Goal: Information Seeking & Learning: Learn about a topic

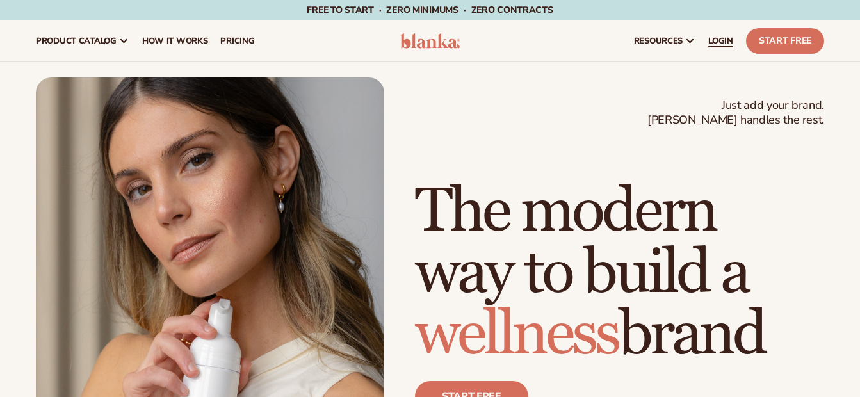
click at [725, 36] on span "LOGIN" at bounding box center [720, 41] width 25 height 10
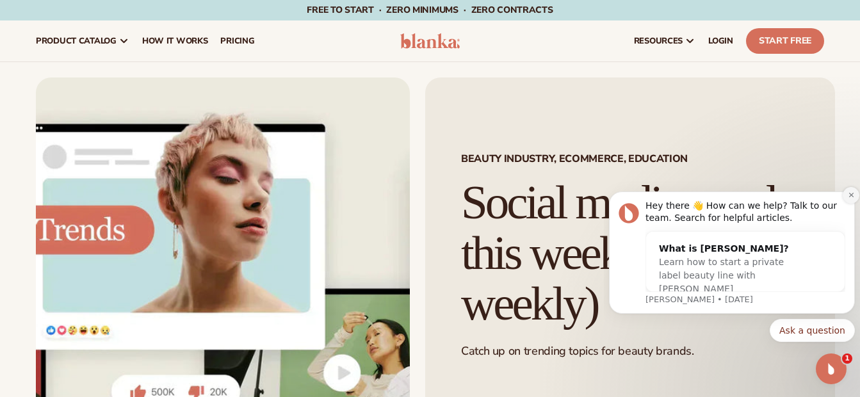
click at [853, 201] on button "Dismiss notification" at bounding box center [850, 195] width 17 height 17
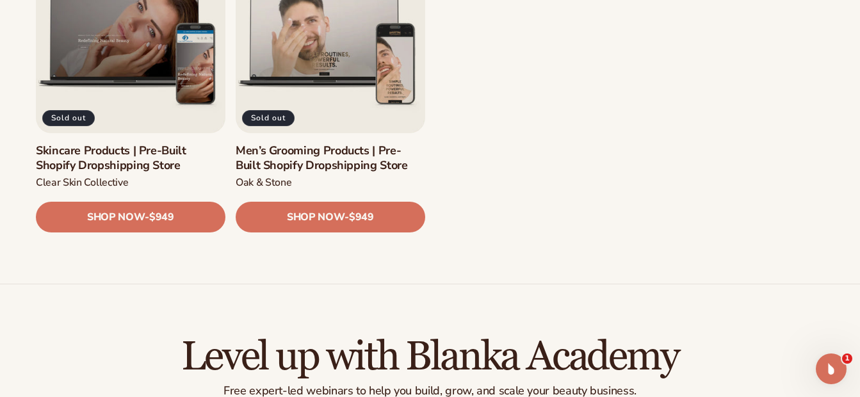
scroll to position [1767, 0]
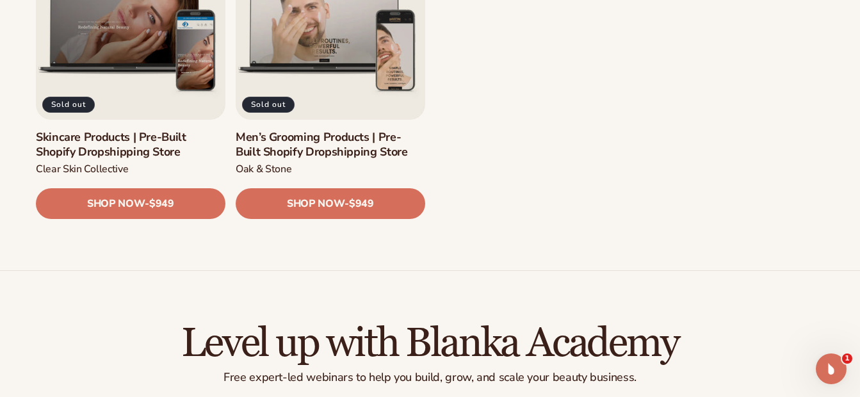
click at [822, 371] on icon "Open Intercom Messenger" at bounding box center [831, 368] width 21 height 21
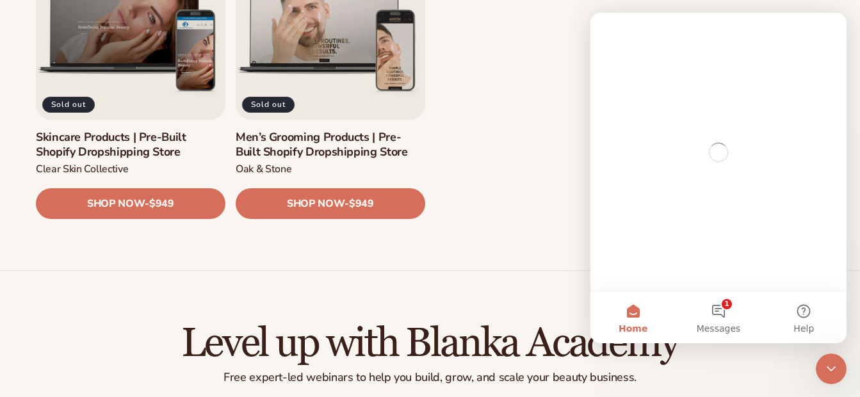
scroll to position [0, 0]
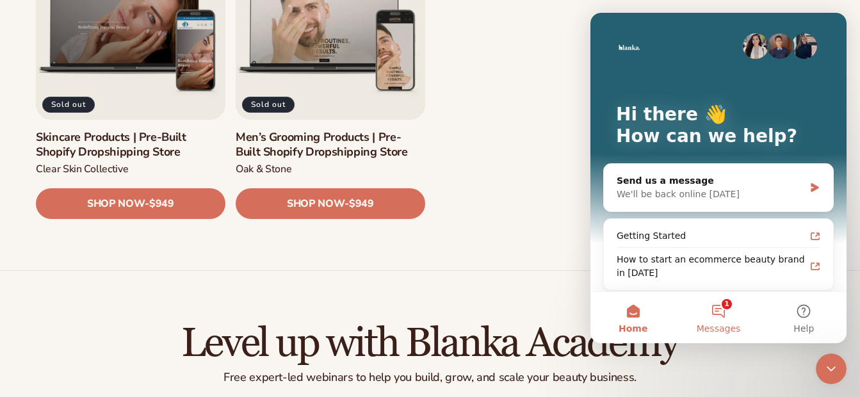
click at [725, 317] on button "1 Messages" at bounding box center [717, 317] width 85 height 51
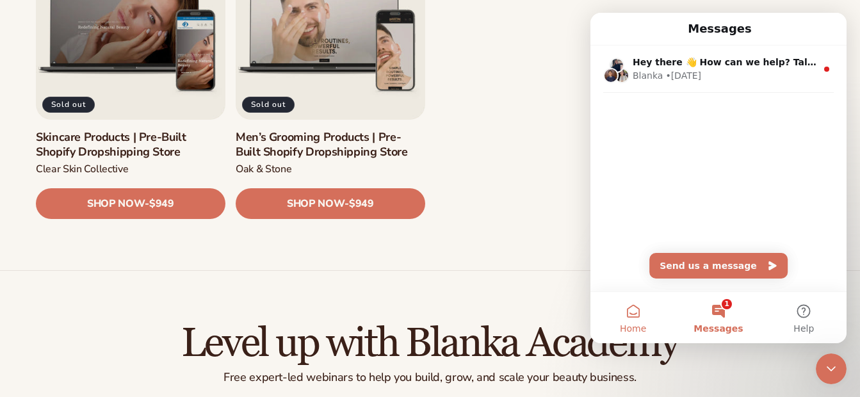
click at [630, 312] on button "Home" at bounding box center [632, 317] width 85 height 51
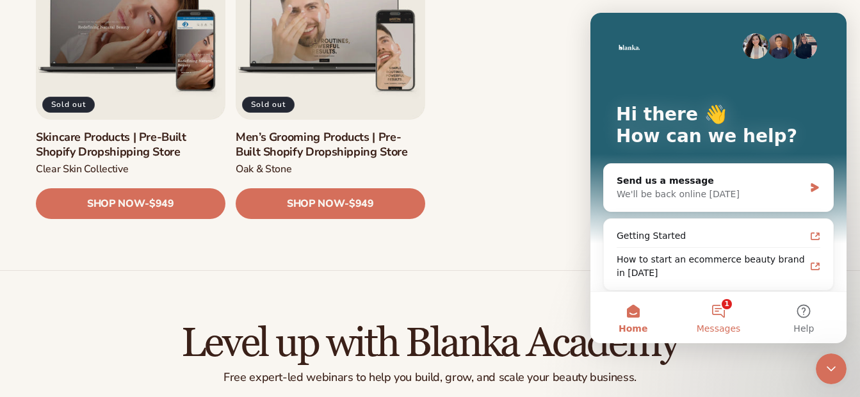
click at [721, 307] on button "1 Messages" at bounding box center [717, 317] width 85 height 51
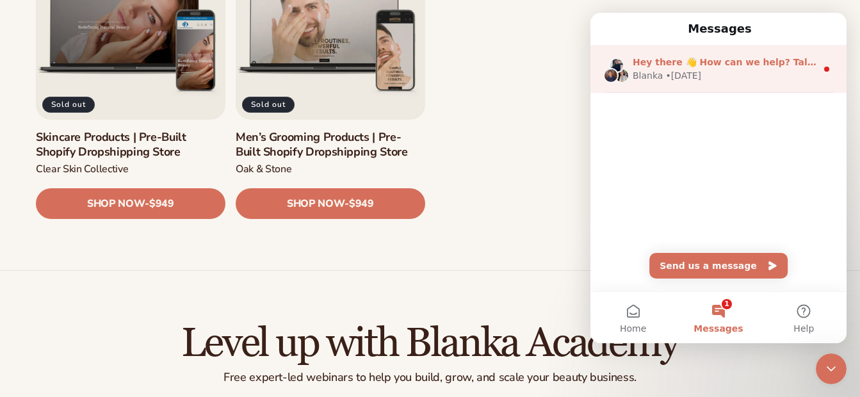
click at [807, 62] on span "Hey there 👋 How can we help? Talk to our team. Search for helpful articles." at bounding box center [824, 62] width 385 height 10
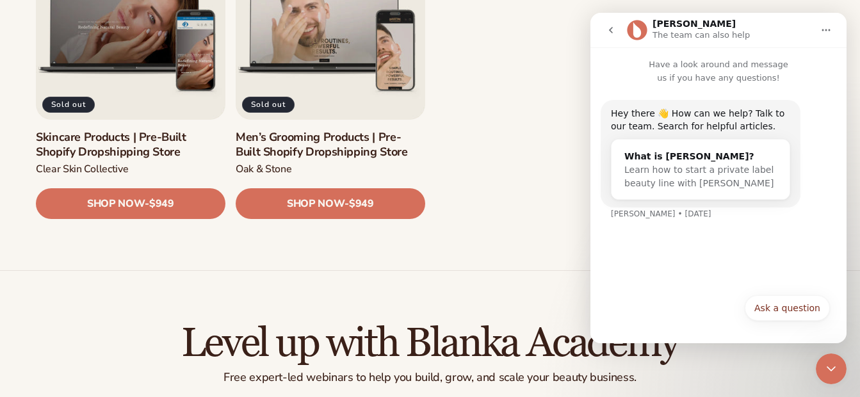
click at [832, 28] on button "Home" at bounding box center [826, 30] width 24 height 24
click at [606, 28] on icon "go back" at bounding box center [611, 30] width 10 height 10
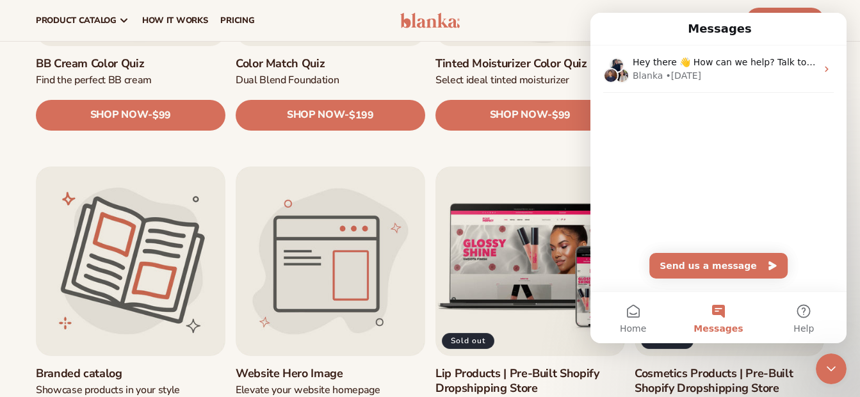
scroll to position [1180, 0]
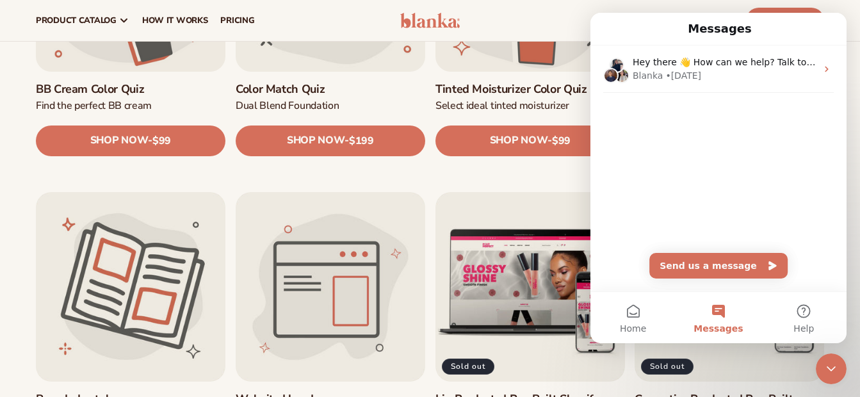
drag, startPoint x: 841, startPoint y: 153, endPoint x: 837, endPoint y: 140, distance: 13.4
drag, startPoint x: 247, startPoint y: 127, endPoint x: 314, endPoint y: 172, distance: 79.9
click at [314, 172] on ul "Logo trace Convert your logo to vector SHOP NOW - Regular price $100 Sale price…" at bounding box center [430, 34] width 788 height 1543
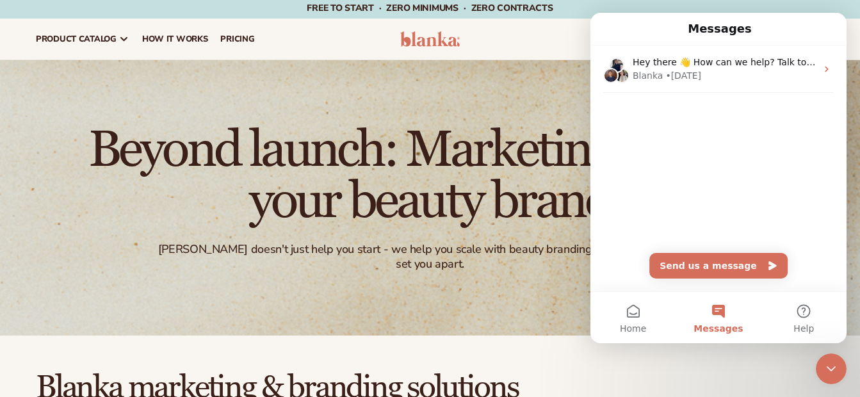
scroll to position [0, 0]
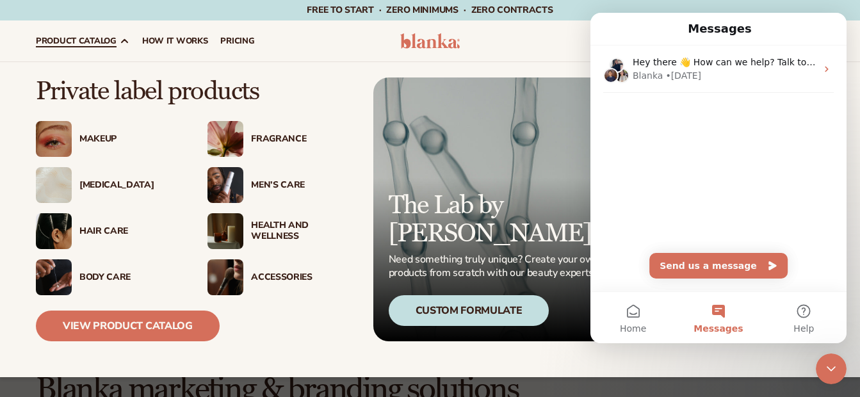
click at [102, 140] on div "Makeup" at bounding box center [130, 139] width 102 height 11
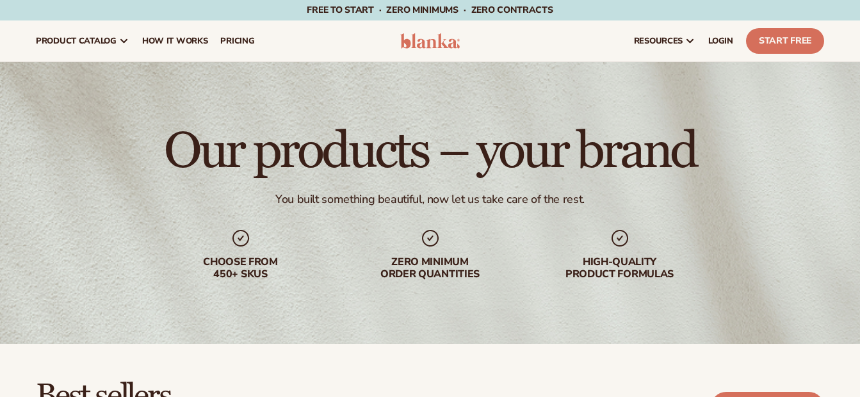
click at [102, 140] on div "Our products – your brand You built something beautiful, now let us take care o…" at bounding box center [430, 203] width 860 height 282
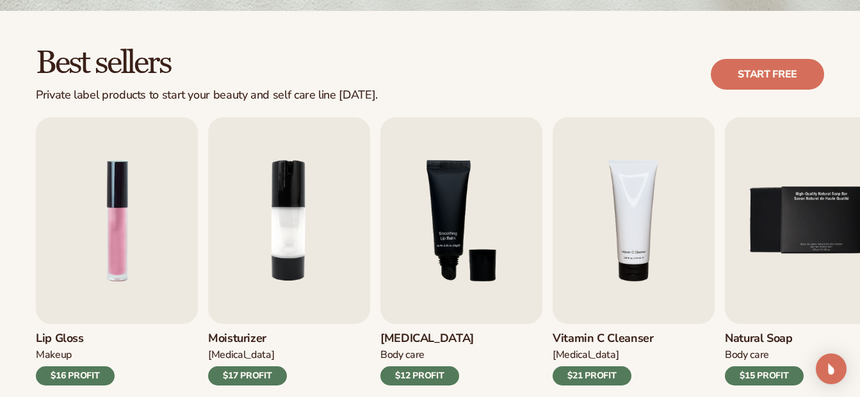
scroll to position [358, 0]
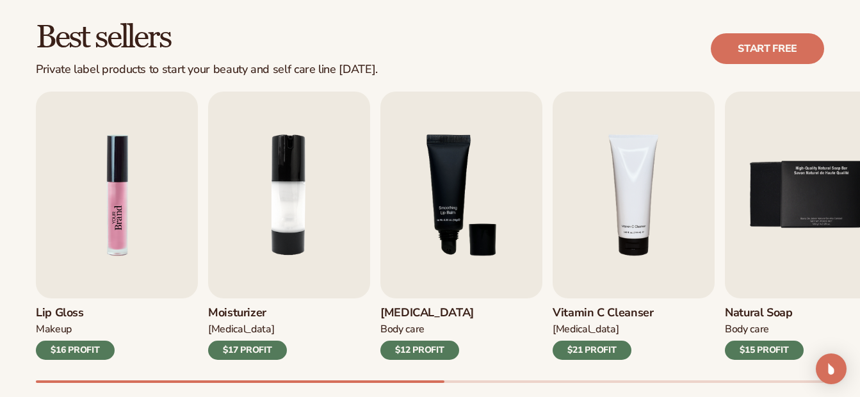
click at [132, 221] on img "1 / 9" at bounding box center [117, 195] width 162 height 207
click at [115, 240] on img "1 / 9" at bounding box center [117, 195] width 162 height 207
click at [760, 52] on link "Start free" at bounding box center [767, 48] width 113 height 31
